Goal: Navigation & Orientation: Find specific page/section

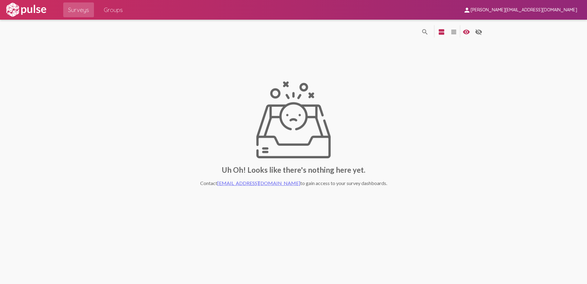
click at [564, 7] on span "[PERSON_NAME][EMAIL_ADDRESS][DOMAIN_NAME]" at bounding box center [524, 10] width 107 height 6
click at [520, 28] on button "Sign Out" at bounding box center [522, 25] width 34 height 15
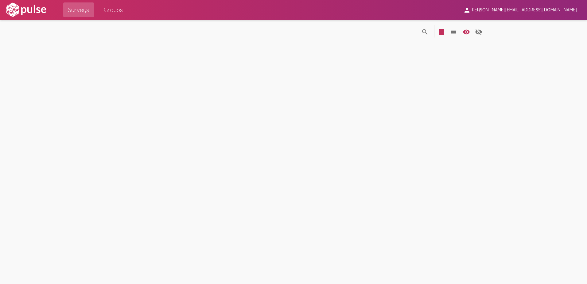
click at [551, 13] on span "person [PERSON_NAME][EMAIL_ADDRESS][DOMAIN_NAME]" at bounding box center [521, 9] width 114 height 11
click at [515, 25] on button "Sign Out" at bounding box center [522, 25] width 34 height 15
click at [551, 11] on span "[PERSON_NAME][EMAIL_ADDRESS][DOMAIN_NAME]" at bounding box center [524, 10] width 107 height 6
click at [521, 22] on button "Sign Out" at bounding box center [522, 25] width 34 height 15
click at [113, 10] on span "Groups" at bounding box center [113, 9] width 19 height 11
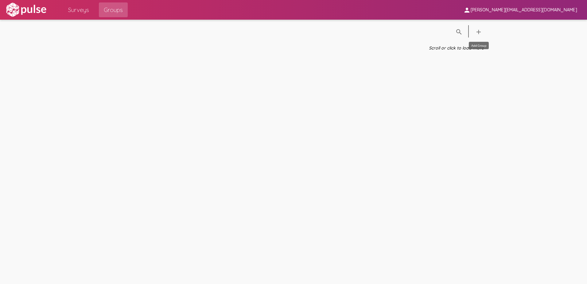
click at [484, 29] on button "add" at bounding box center [479, 31] width 12 height 12
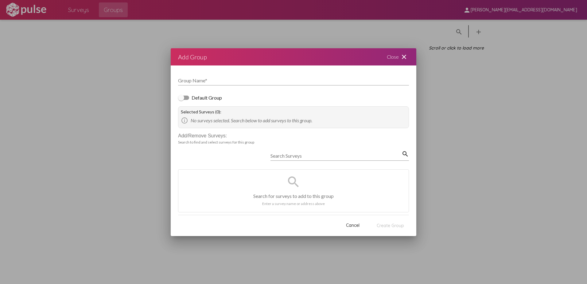
click at [402, 54] on mat-icon "close" at bounding box center [404, 56] width 7 height 7
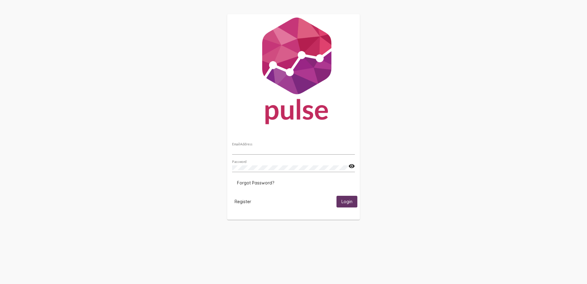
type input "[PERSON_NAME][EMAIL_ADDRESS][DOMAIN_NAME]"
click at [350, 202] on span "Login" at bounding box center [347, 202] width 11 height 6
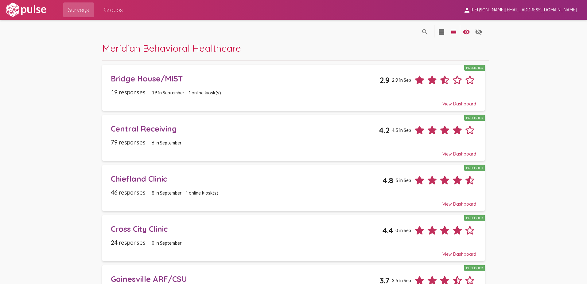
click at [221, 102] on div "View Dashboard" at bounding box center [294, 101] width 366 height 11
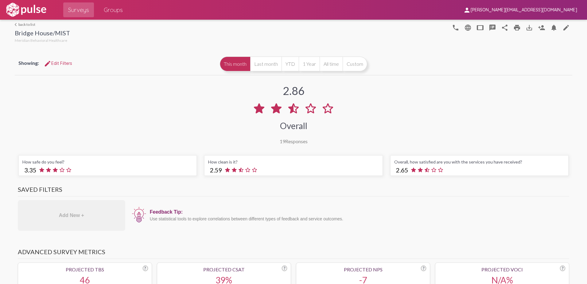
click at [30, 24] on link "arrow_back_ios back to list" at bounding box center [42, 24] width 55 height 5
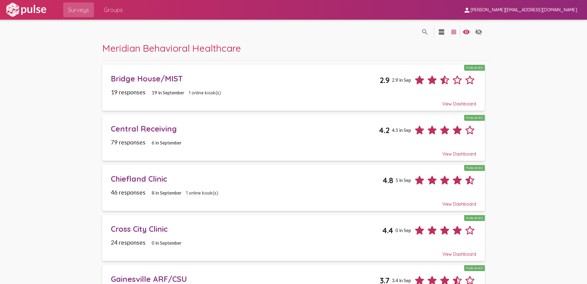
click at [459, 154] on div "View Dashboard" at bounding box center [294, 151] width 366 height 11
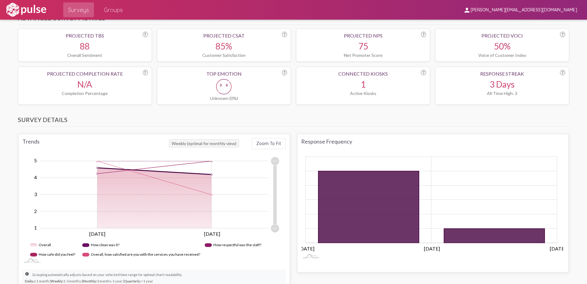
scroll to position [123, 0]
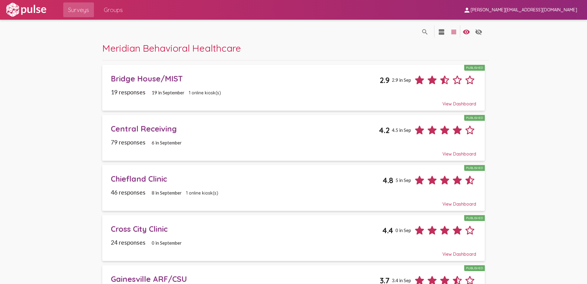
scroll to position [92, 0]
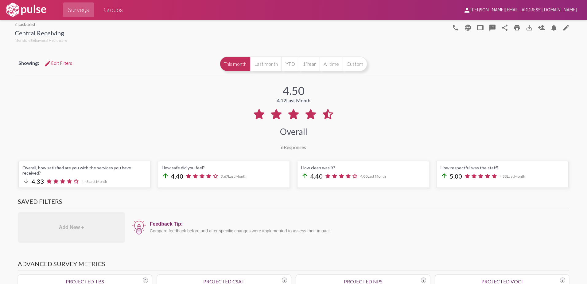
click at [30, 25] on link "arrow_back_ios back to list" at bounding box center [41, 24] width 53 height 5
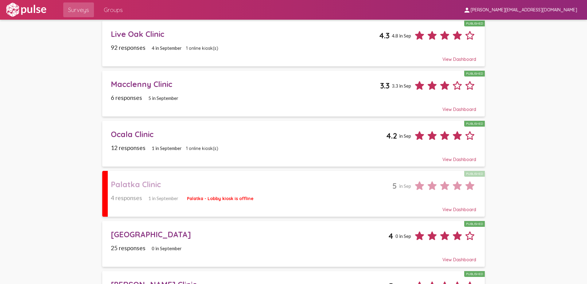
scroll to position [782, 0]
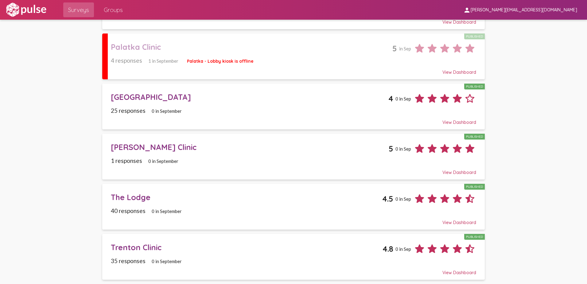
click at [259, 42] on div "Palatka Clinic" at bounding box center [252, 47] width 282 height 10
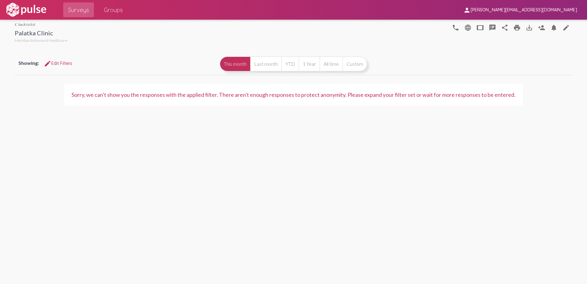
click at [28, 25] on link "arrow_back_ios back to list" at bounding box center [41, 24] width 53 height 5
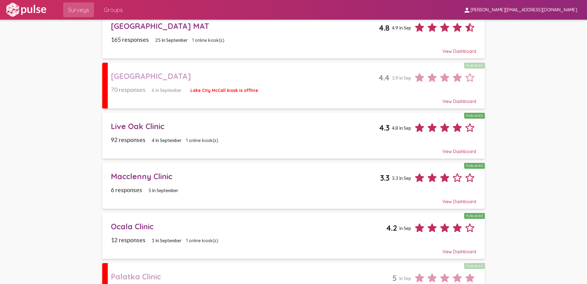
scroll to position [737, 0]
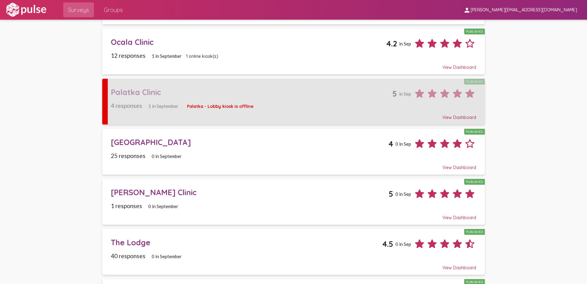
click at [306, 106] on div "4 responses 1 in September Palatka - Lobby kiosk is offline" at bounding box center [294, 105] width 366 height 7
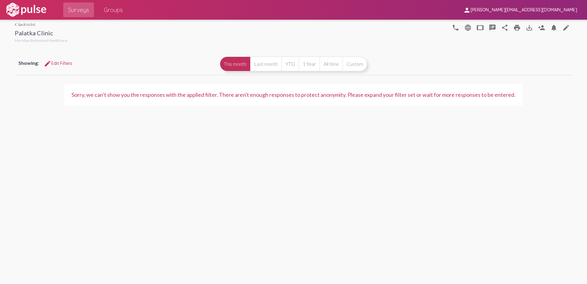
click at [23, 25] on link "arrow_back_ios back to list" at bounding box center [41, 24] width 53 height 5
